Goal: Transaction & Acquisition: Purchase product/service

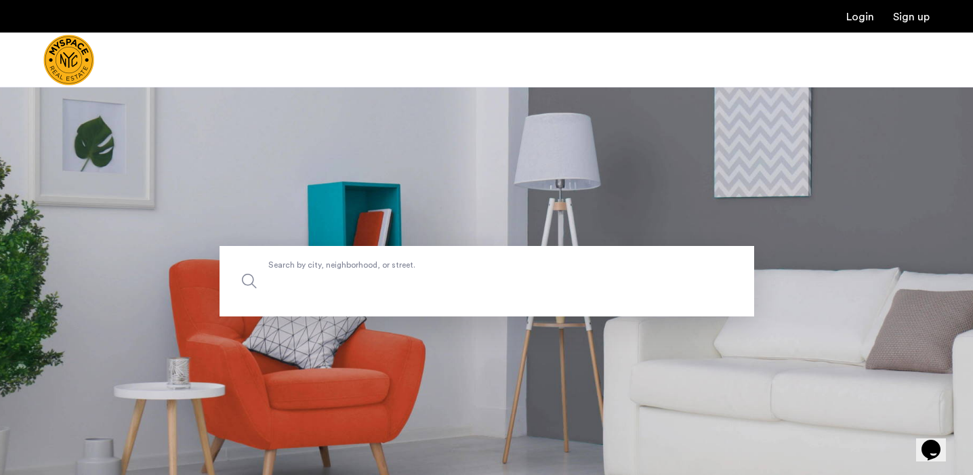
click at [448, 270] on label "Search by city, neighborhood, or street." at bounding box center [486, 281] width 534 height 70
click at [448, 270] on input "Search by city, neighborhood, or street." at bounding box center [486, 281] width 534 height 70
type input "********"
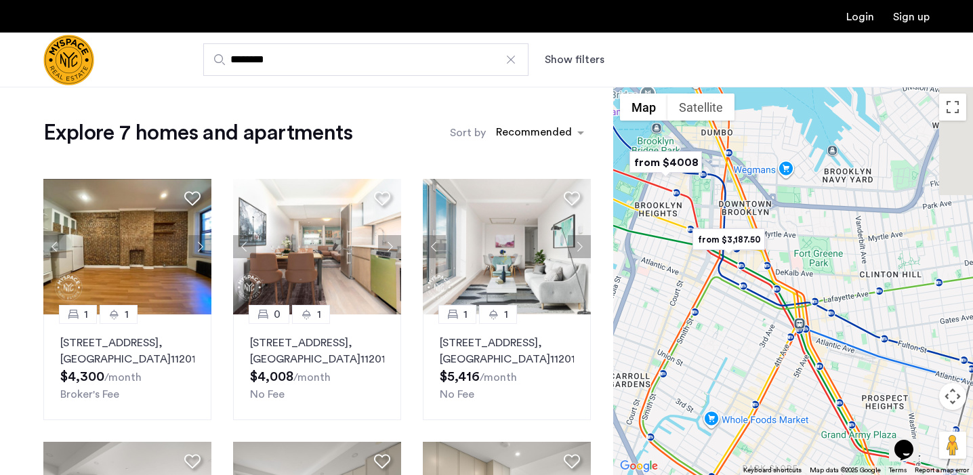
drag, startPoint x: 824, startPoint y: 249, endPoint x: 725, endPoint y: 205, distance: 108.3
click at [725, 205] on div at bounding box center [793, 281] width 360 height 388
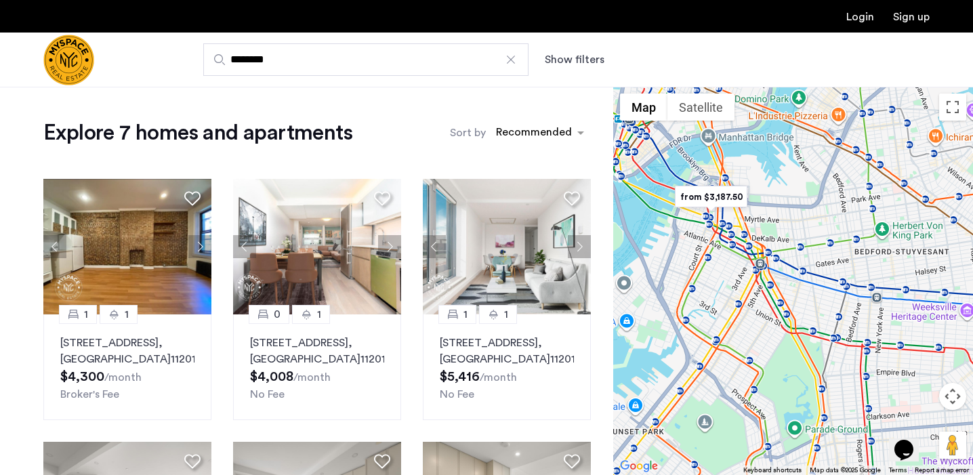
drag, startPoint x: 821, startPoint y: 240, endPoint x: 686, endPoint y: 230, distance: 135.2
click at [686, 230] on div at bounding box center [793, 281] width 360 height 388
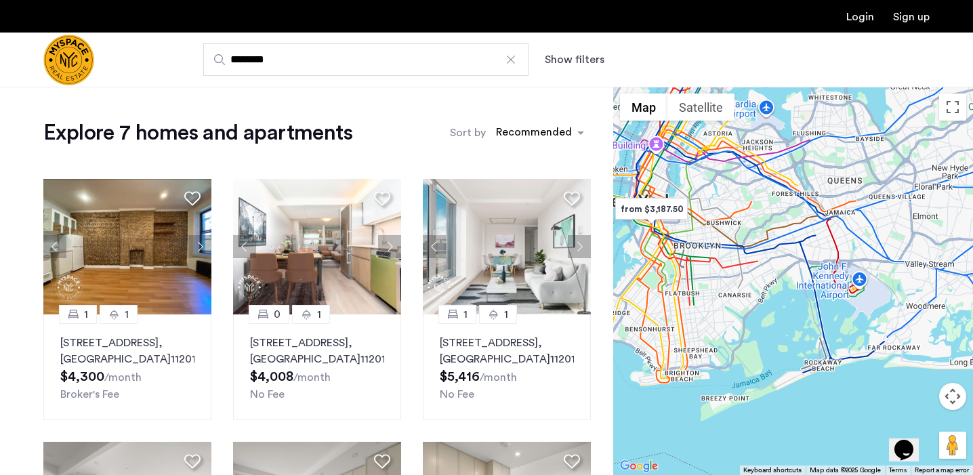
click at [75, 51] on img "Cazamio Logo" at bounding box center [68, 60] width 51 height 51
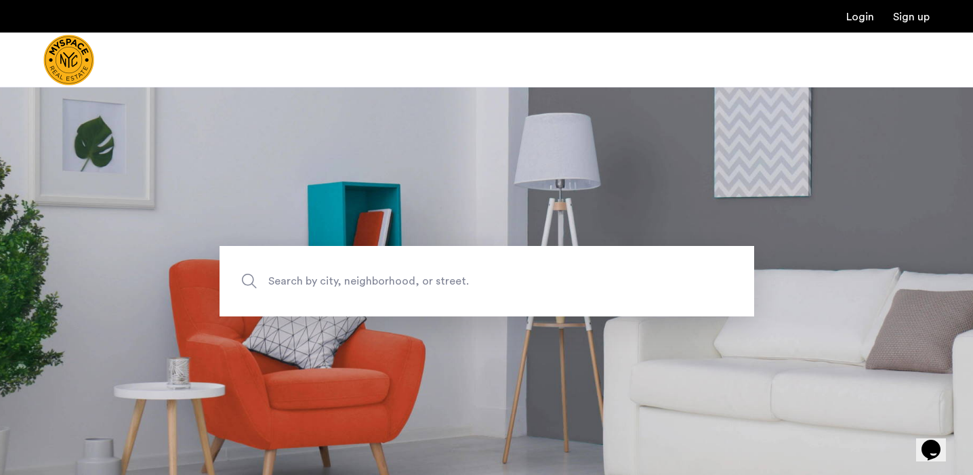
click at [61, 40] on img "Cazamio Logo" at bounding box center [68, 60] width 51 height 51
click at [66, 48] on img "Cazamio Logo" at bounding box center [60, 60] width 34 height 51
click at [66, 48] on img "Cazamio Logo" at bounding box center [68, 60] width 51 height 51
